Goal: Information Seeking & Learning: Check status

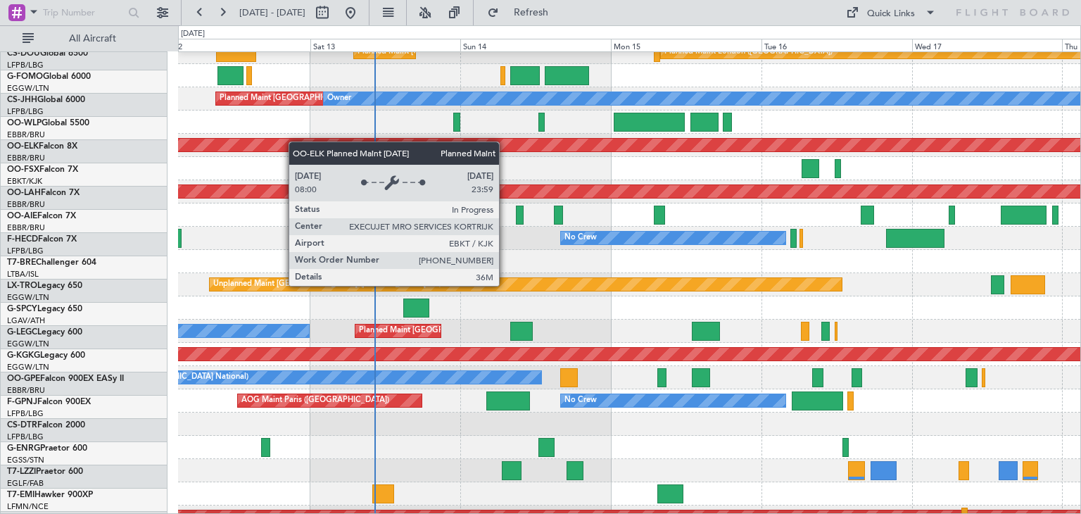
click at [210, 149] on div "Planned Maint Kortrijk-[GEOGRAPHIC_DATA]" at bounding box center [795, 145] width 2374 height 13
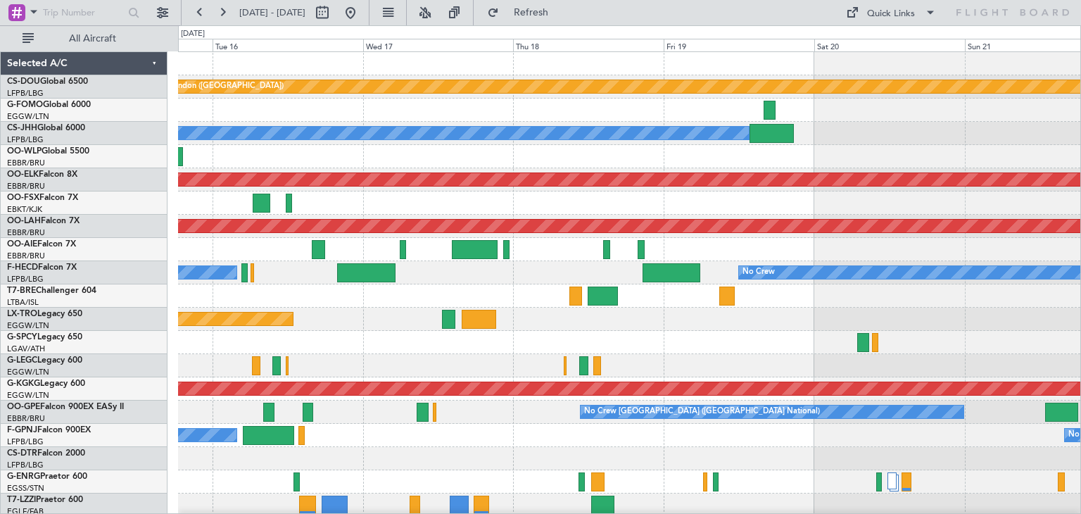
click at [295, 205] on div at bounding box center [629, 202] width 902 height 23
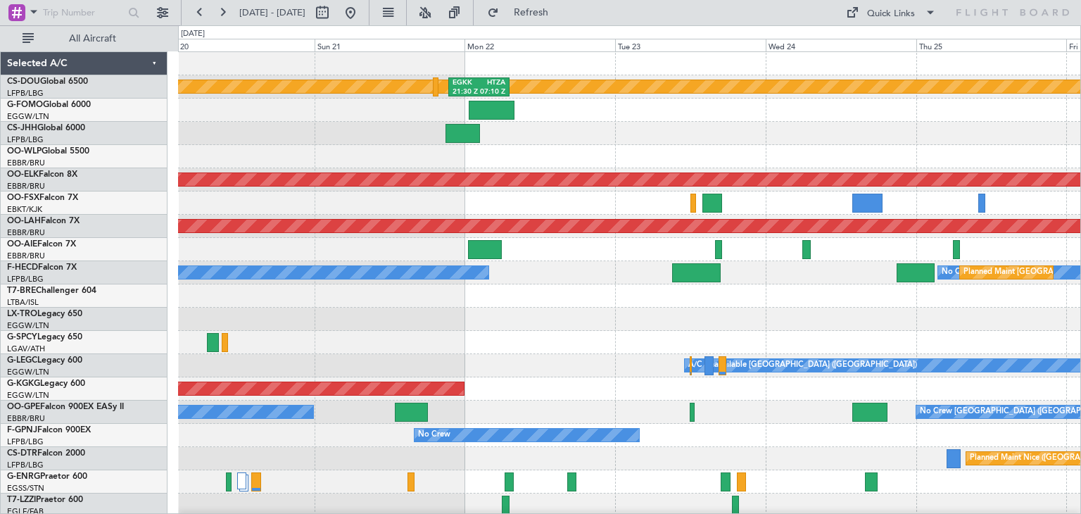
click at [215, 277] on div "Planned Maint London (Biggin Hill) EGKK 21:30 Z HTZA 07:10 Z Owner Planned Main…" at bounding box center [629, 435] width 902 height 766
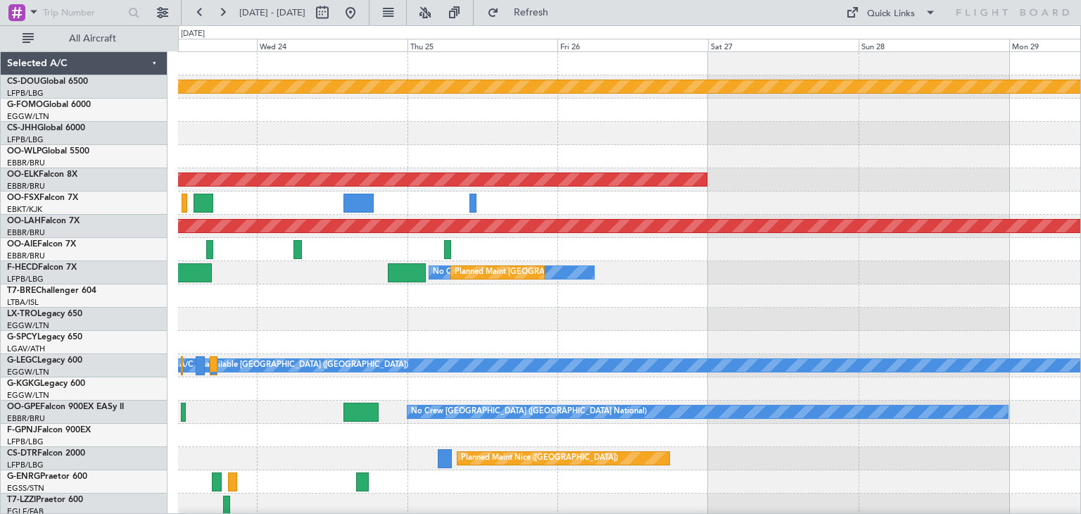
click at [347, 305] on div at bounding box center [629, 295] width 902 height 23
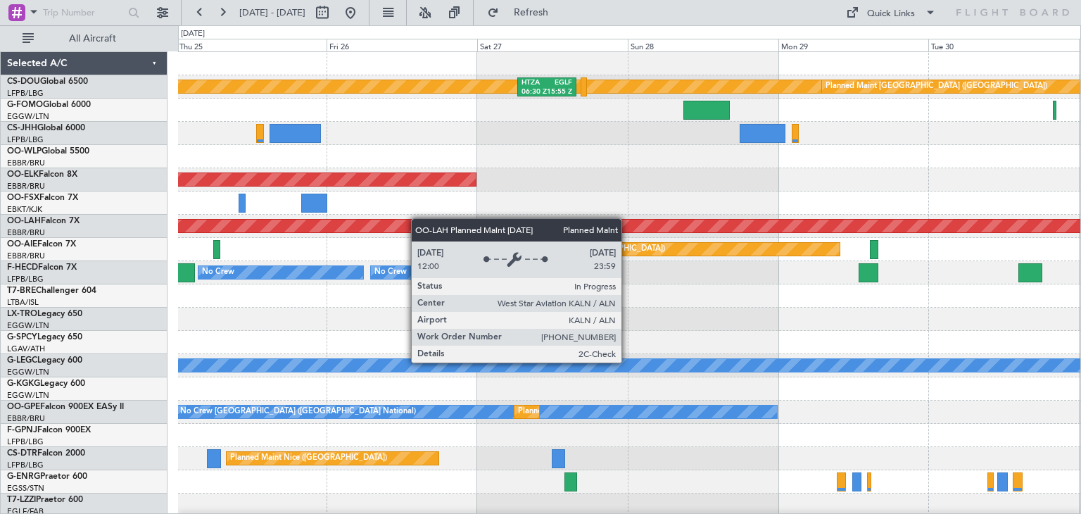
click at [382, 223] on div "Planned Maint London (Biggin Hill) Planned Maint Paris (Le Bourget) HTZA 06:30 …" at bounding box center [629, 435] width 902 height 766
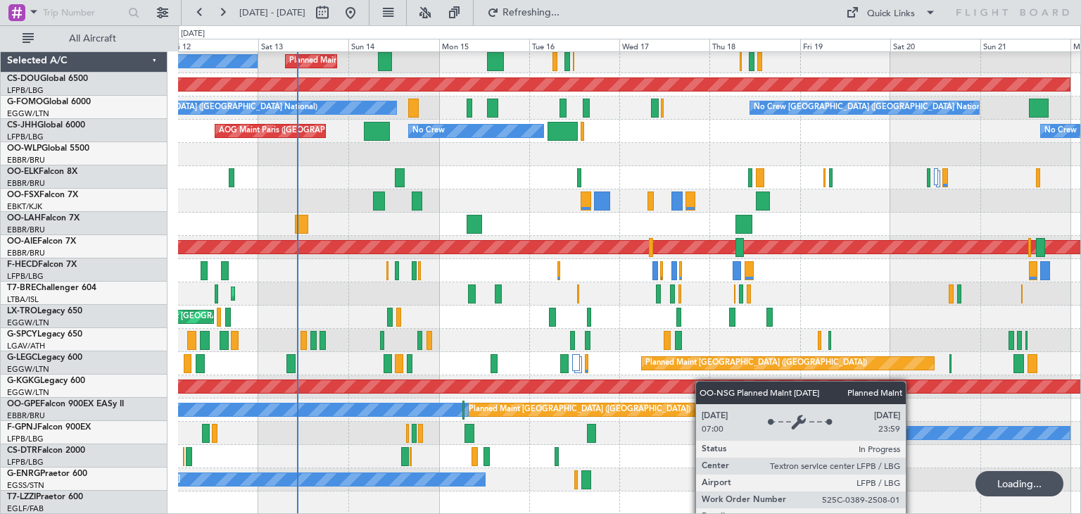
scroll to position [304, 0]
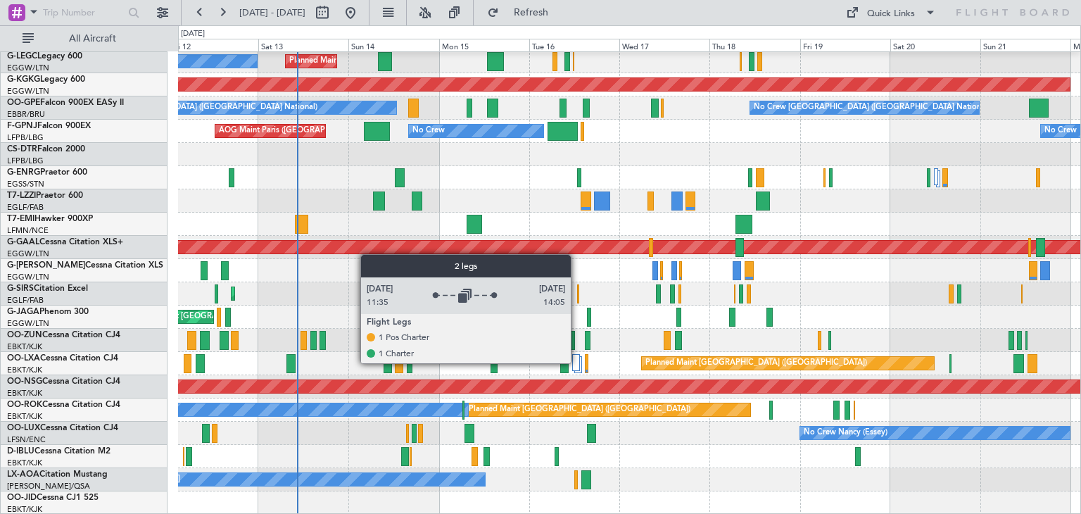
click at [577, 362] on div at bounding box center [576, 362] width 8 height 17
